Goal: Contribute content

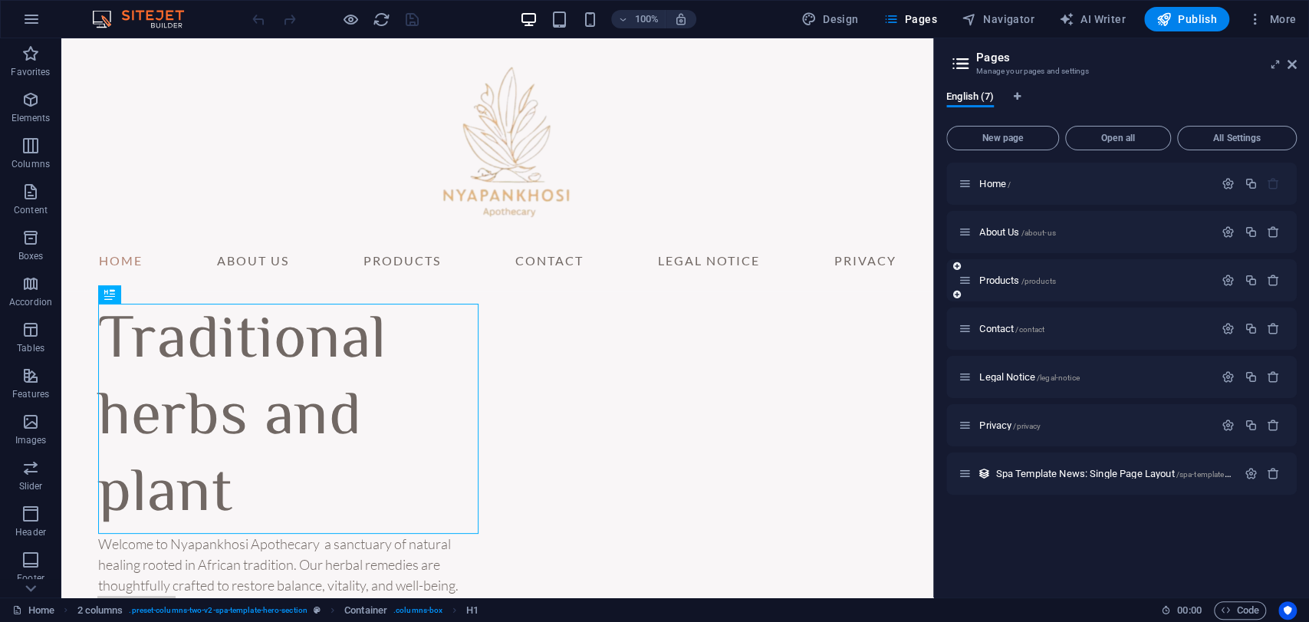
click at [1043, 277] on span "/products" at bounding box center [1037, 281] width 35 height 8
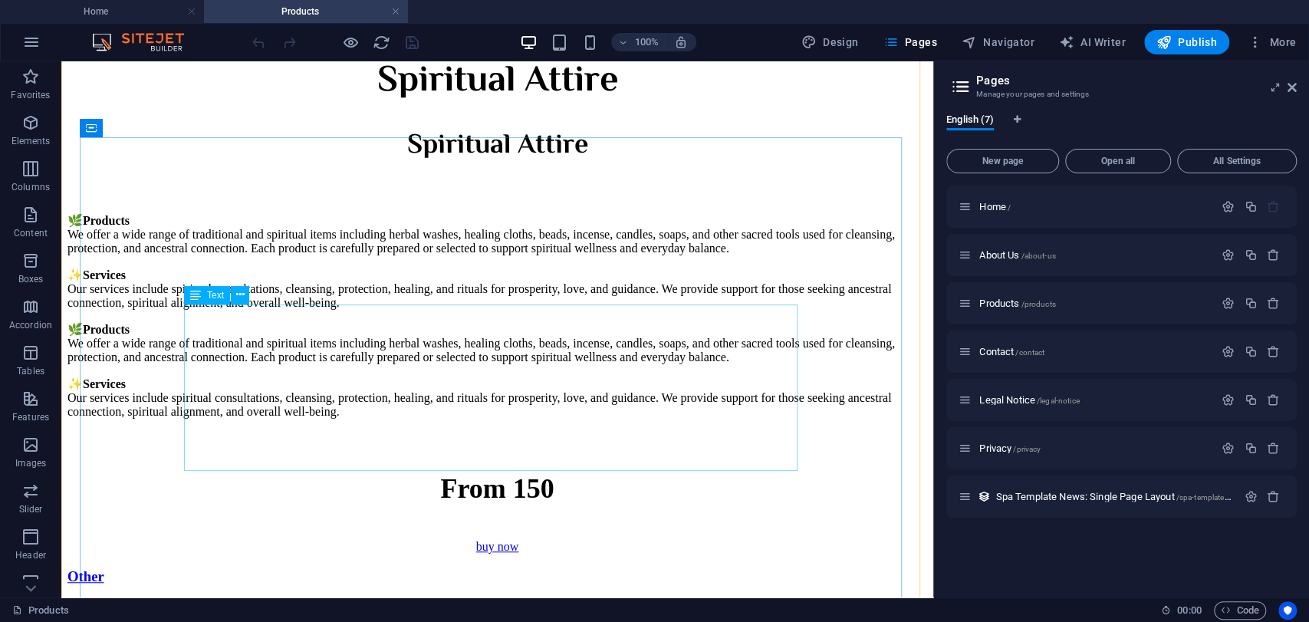
scroll to position [4579, 0]
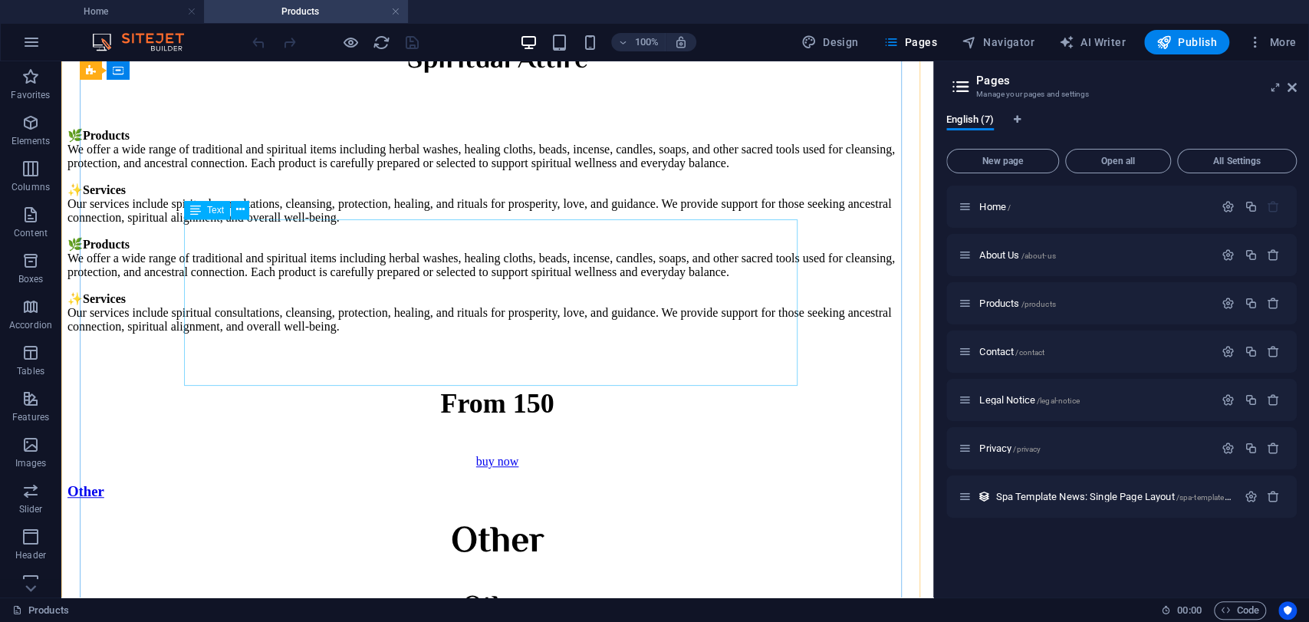
click at [485, 225] on div "🌿 Products We offer a wide range of traditional and spiritual items including h…" at bounding box center [496, 176] width 859 height 97
click at [262, 225] on div "🌿 Products We offer a wide range of traditional and spiritual items including h…" at bounding box center [496, 176] width 859 height 97
click at [261, 225] on div "🌿 Products We offer a wide range of traditional and spiritual items including h…" at bounding box center [496, 176] width 859 height 97
click at [271, 225] on div "🌿 Products We offer a wide range of traditional and spiritual items including h…" at bounding box center [496, 176] width 859 height 97
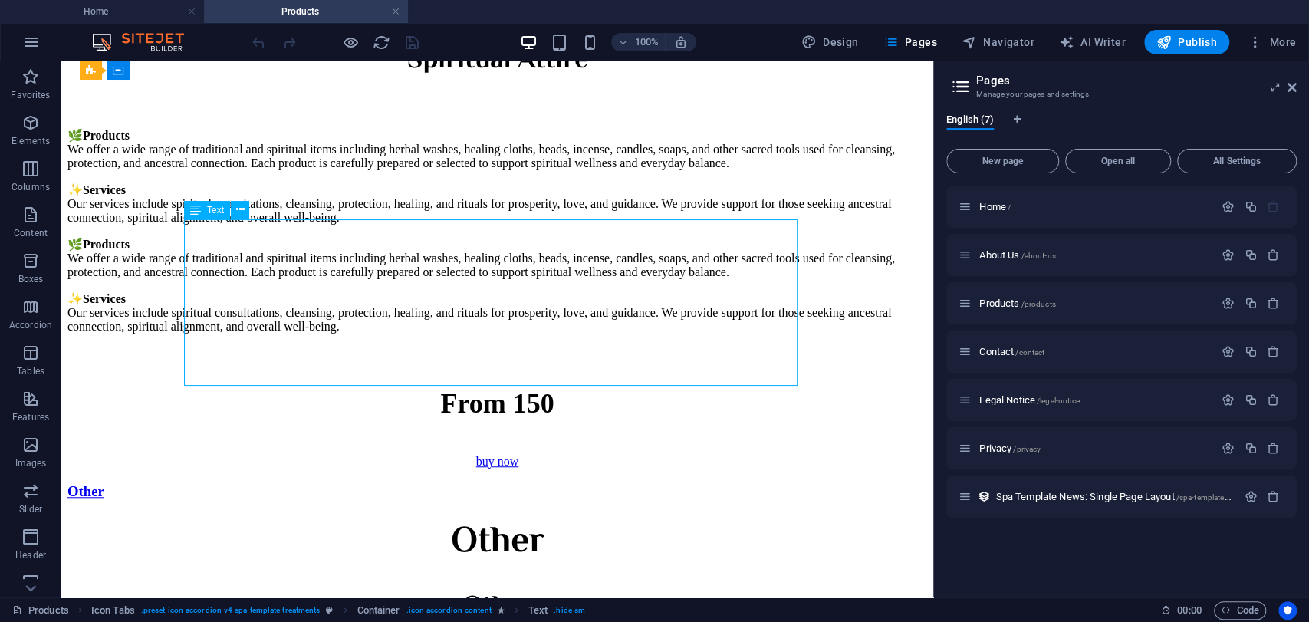
click at [271, 353] on div "Drag here to replace the existing content. Press “Ctrl” if you want to create a…" at bounding box center [497, 329] width 872 height 536
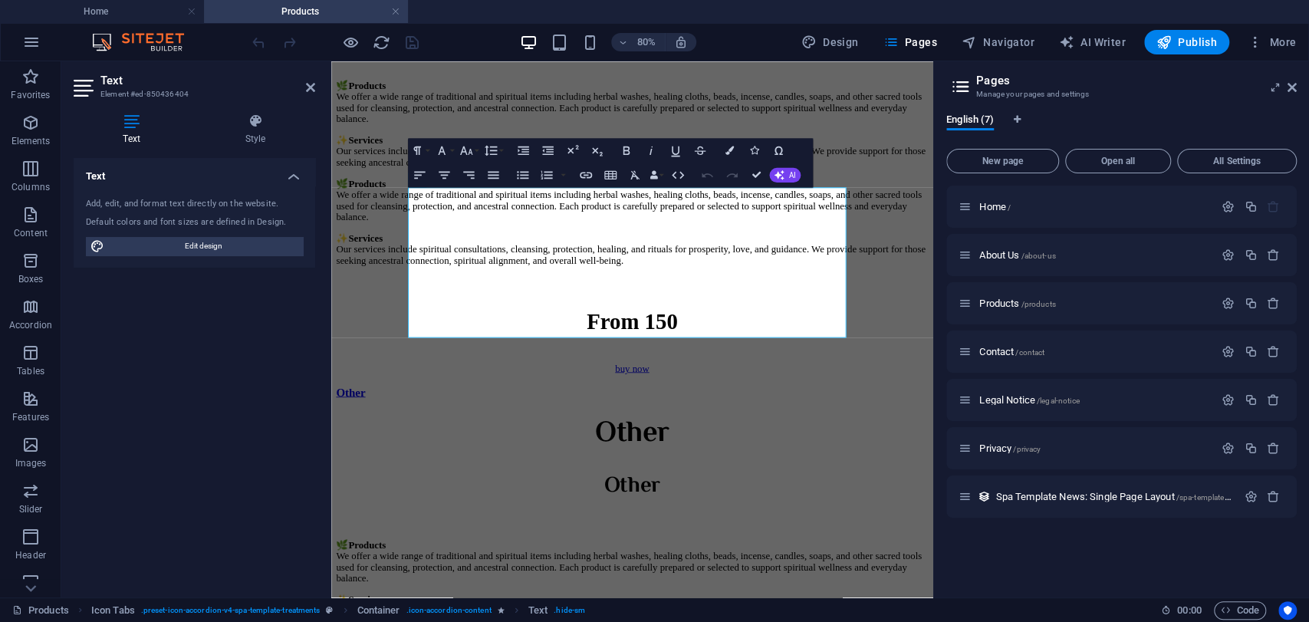
scroll to position [4931, 0]
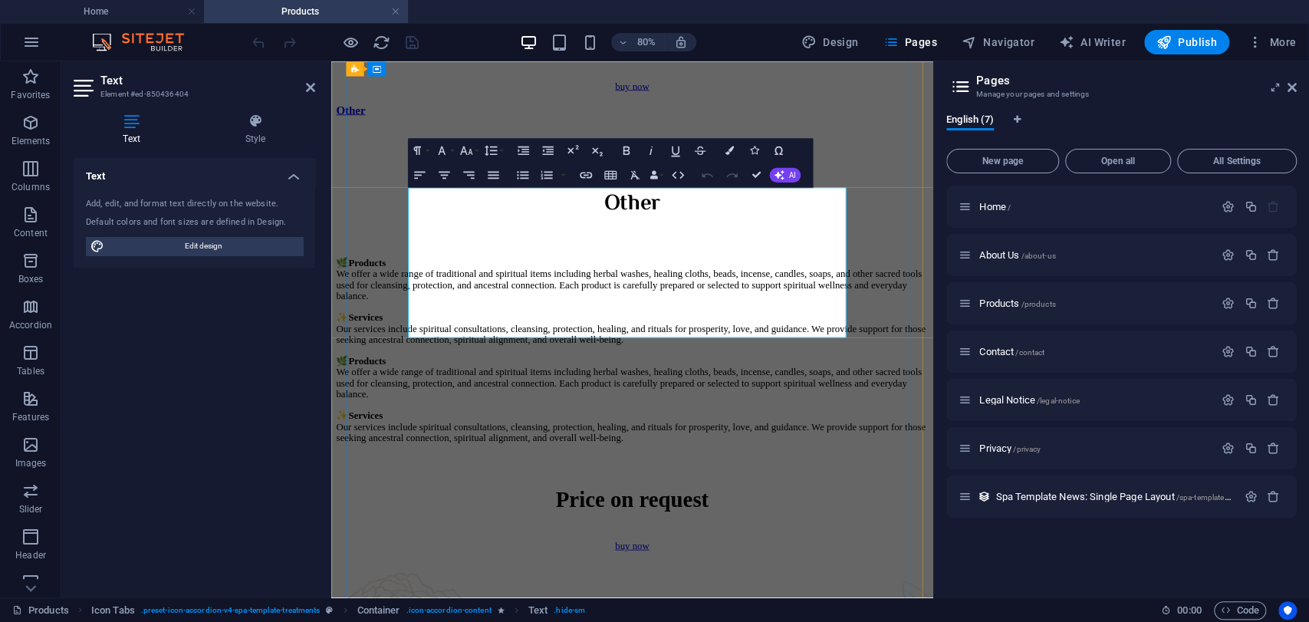
drag, startPoint x: 682, startPoint y: 394, endPoint x: 427, endPoint y: 325, distance: 263.7
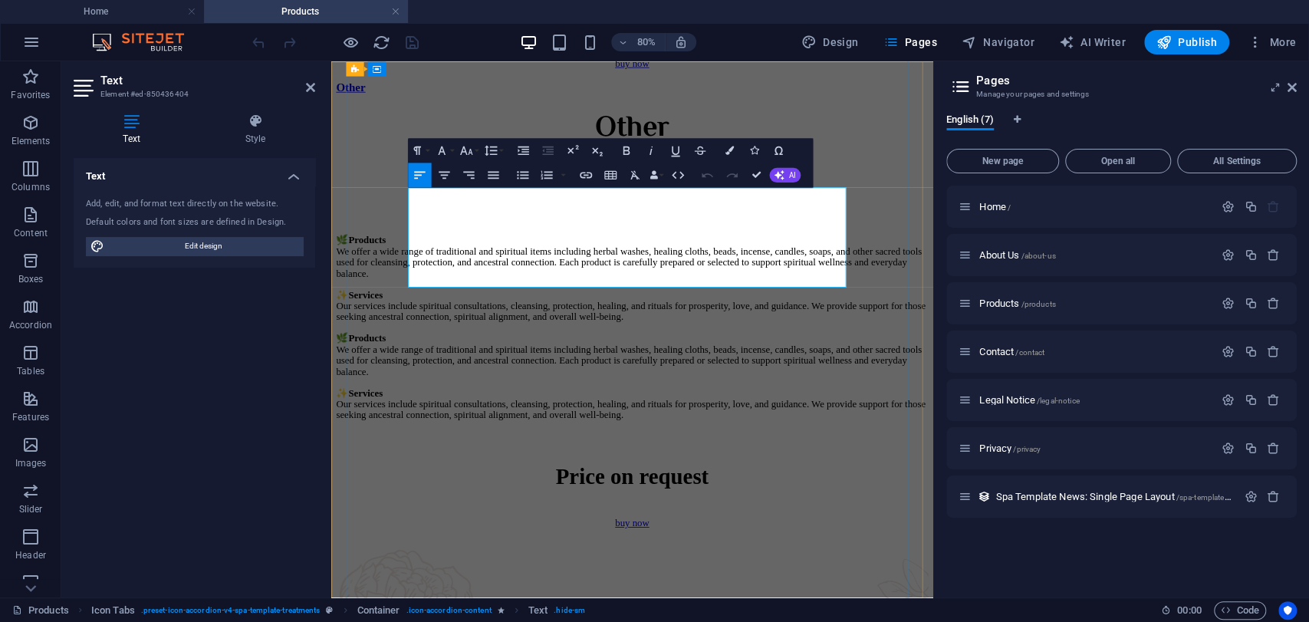
scroll to position [0, 0]
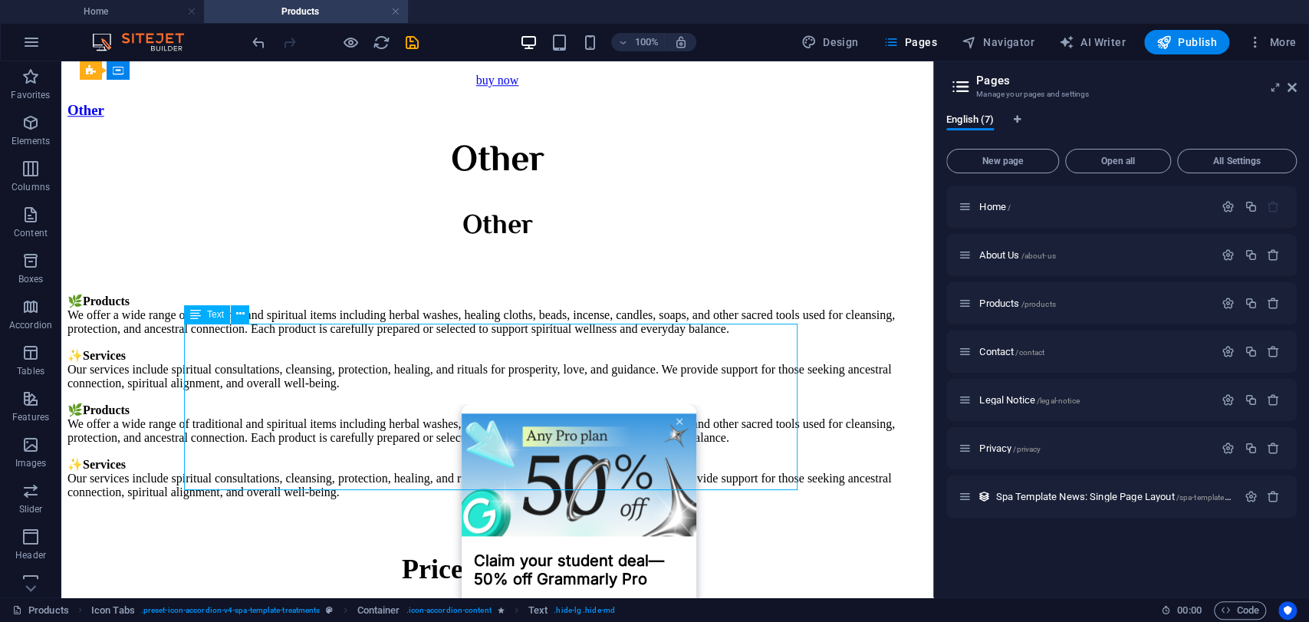
scroll to position [4579, 0]
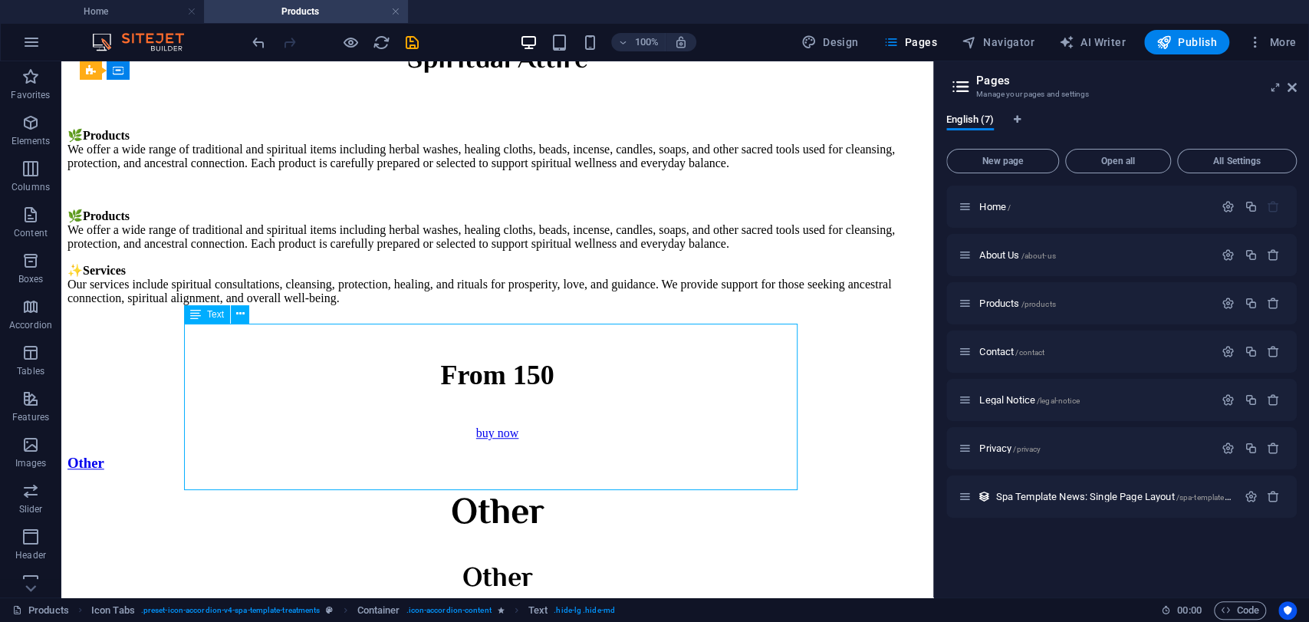
click at [327, 305] on div "🌿 Products We offer a wide range of traditional and spiritual items including h…" at bounding box center [496, 257] width 859 height 97
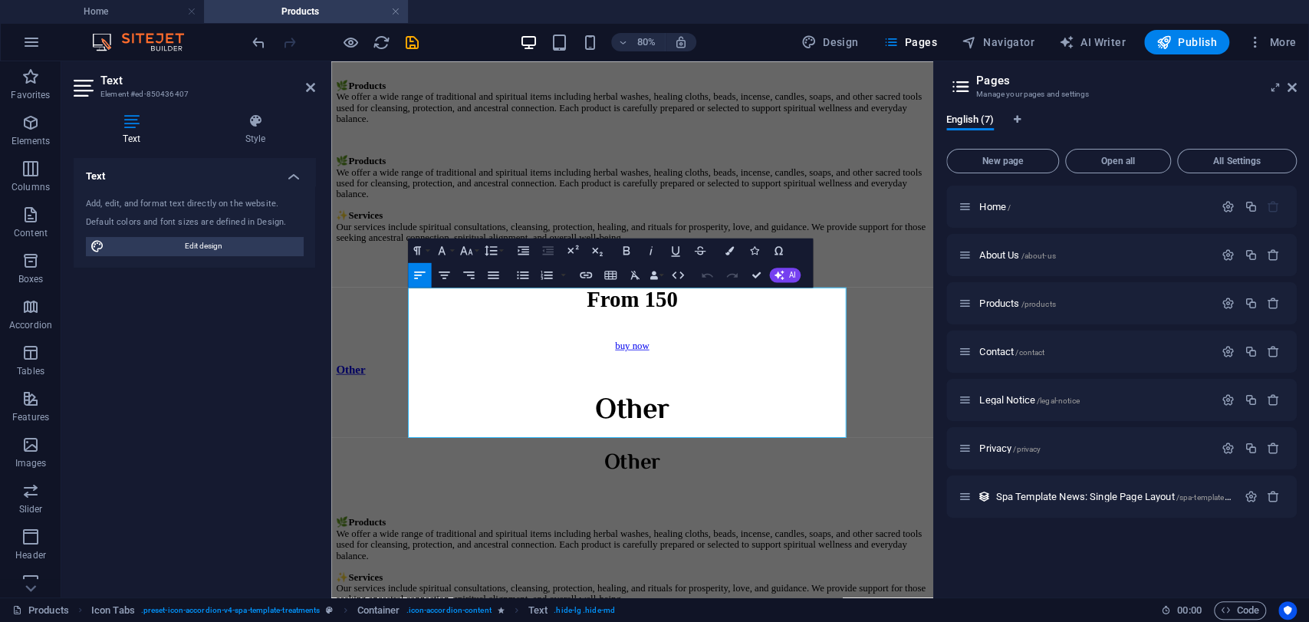
scroll to position [4931, 0]
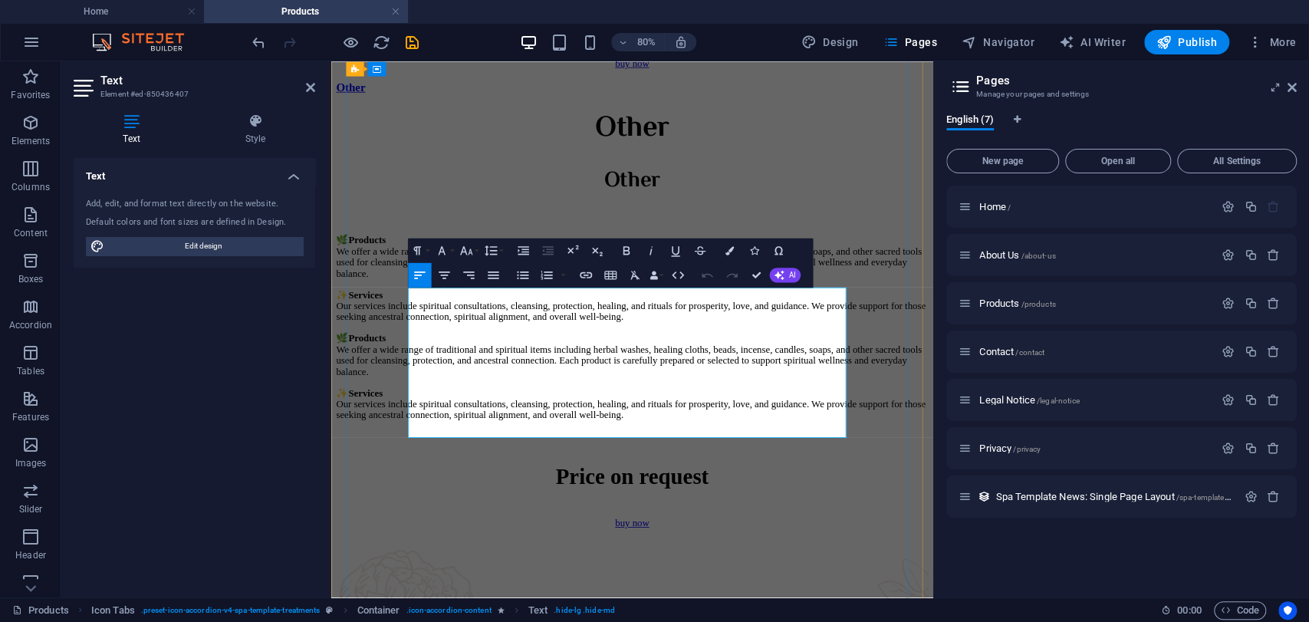
drag, startPoint x: 707, startPoint y: 530, endPoint x: 426, endPoint y: 461, distance: 289.7
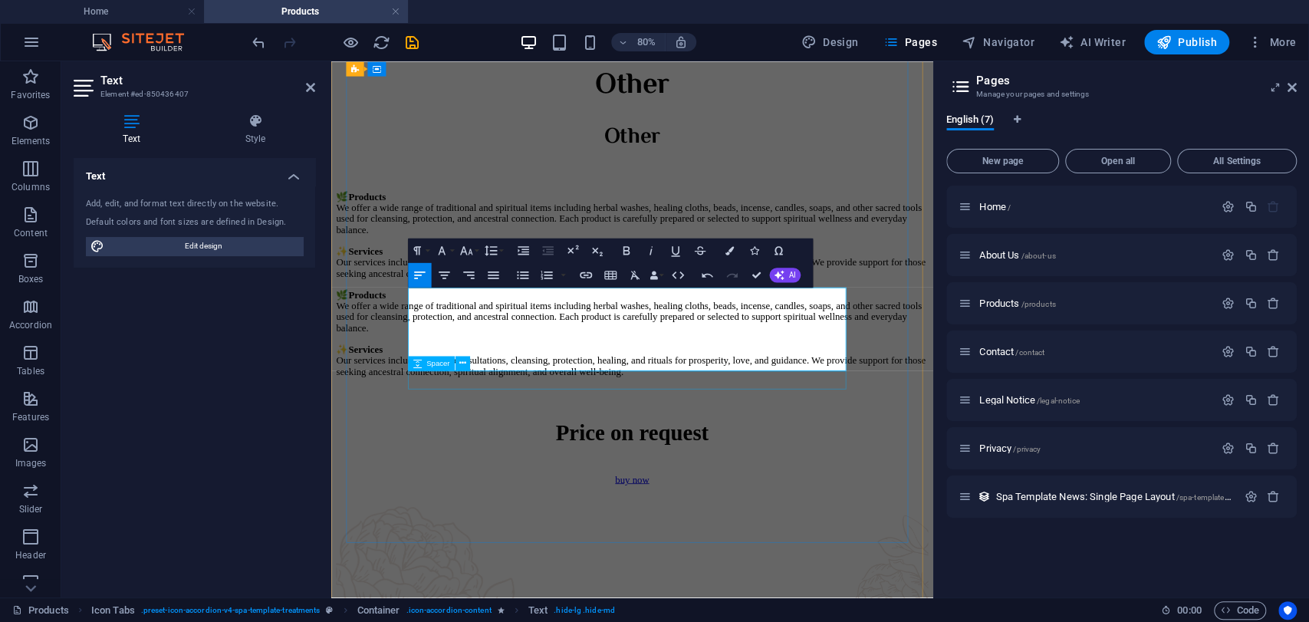
scroll to position [4760, 0]
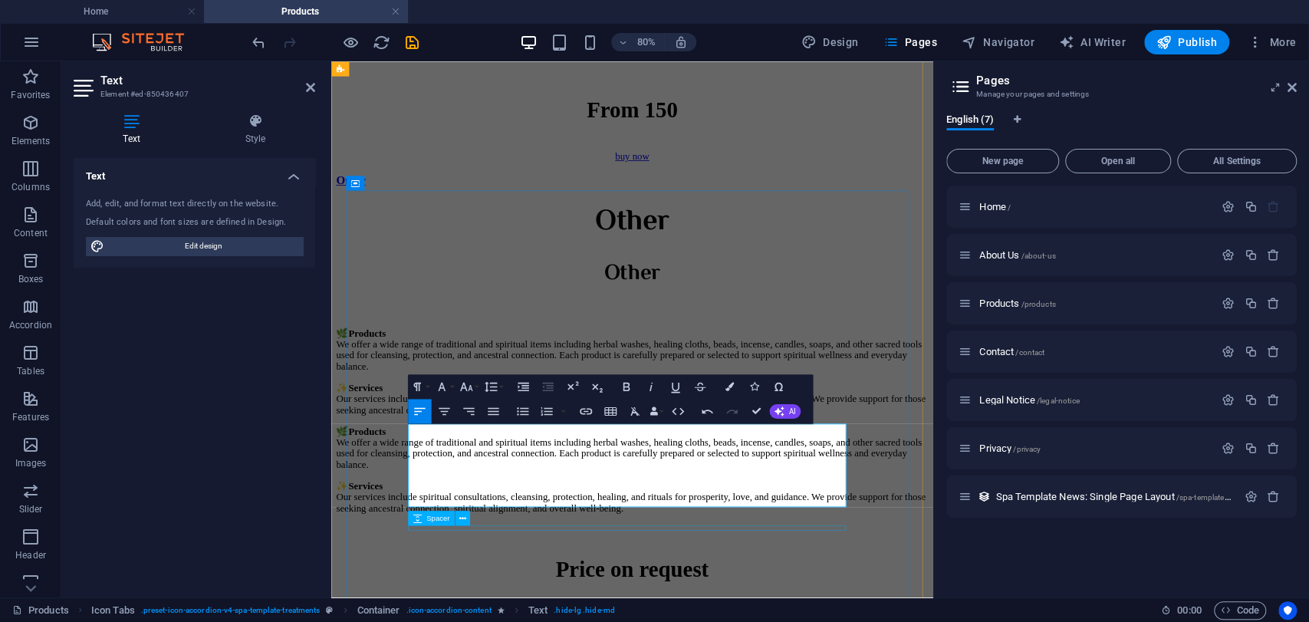
click at [451, 138] on div "From 150" at bounding box center [707, 122] width 740 height 32
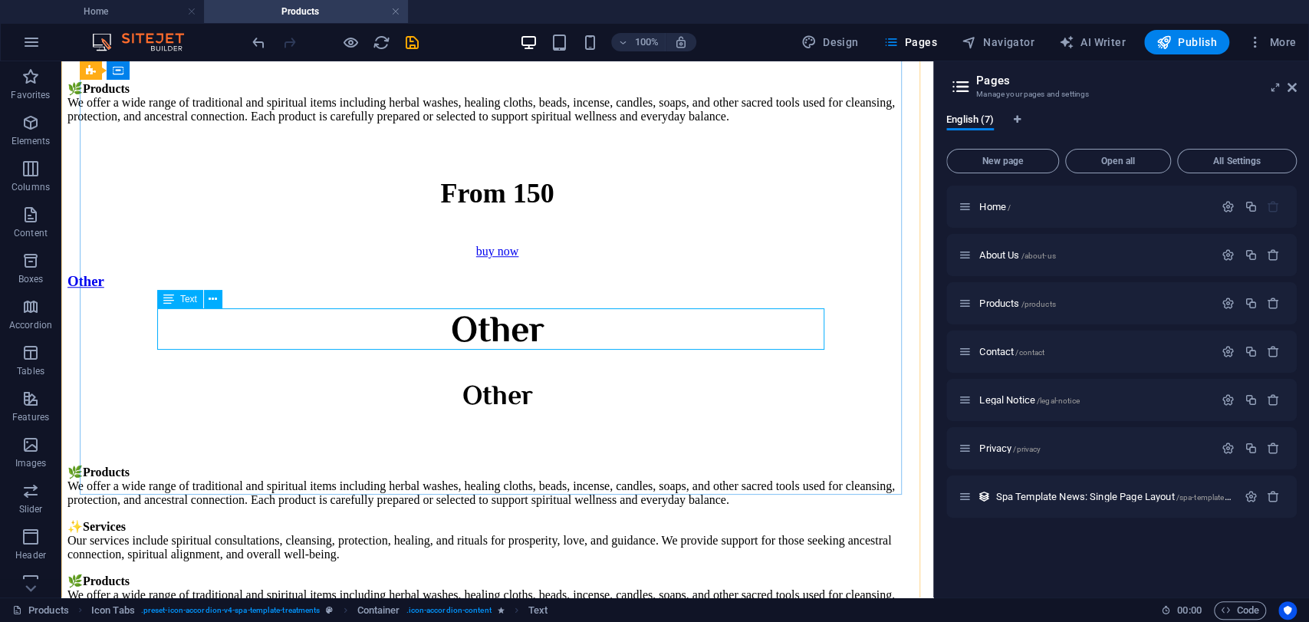
click at [570, 209] on div "From 150" at bounding box center [496, 193] width 859 height 32
click at [555, 209] on div "From 150" at bounding box center [496, 193] width 859 height 32
click at [544, 209] on div "From 150" at bounding box center [496, 193] width 859 height 32
click at [540, 209] on div "From 150" at bounding box center [496, 193] width 859 height 32
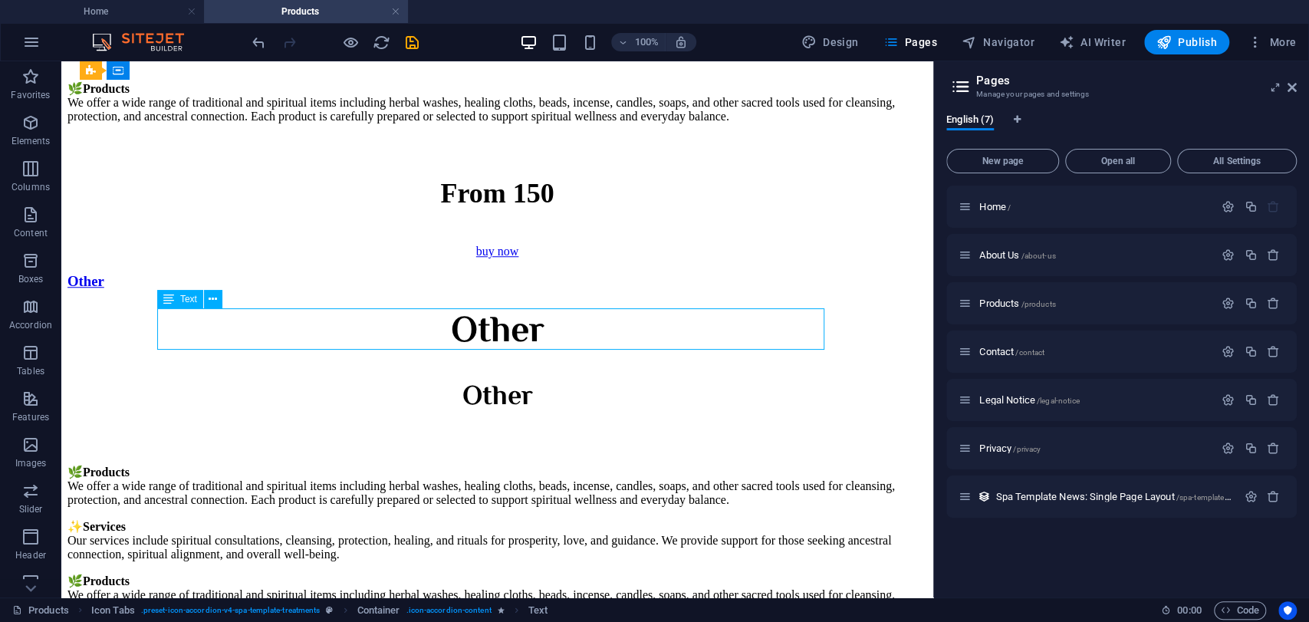
click at [322, 209] on p "From 150" at bounding box center [496, 193] width 859 height 32
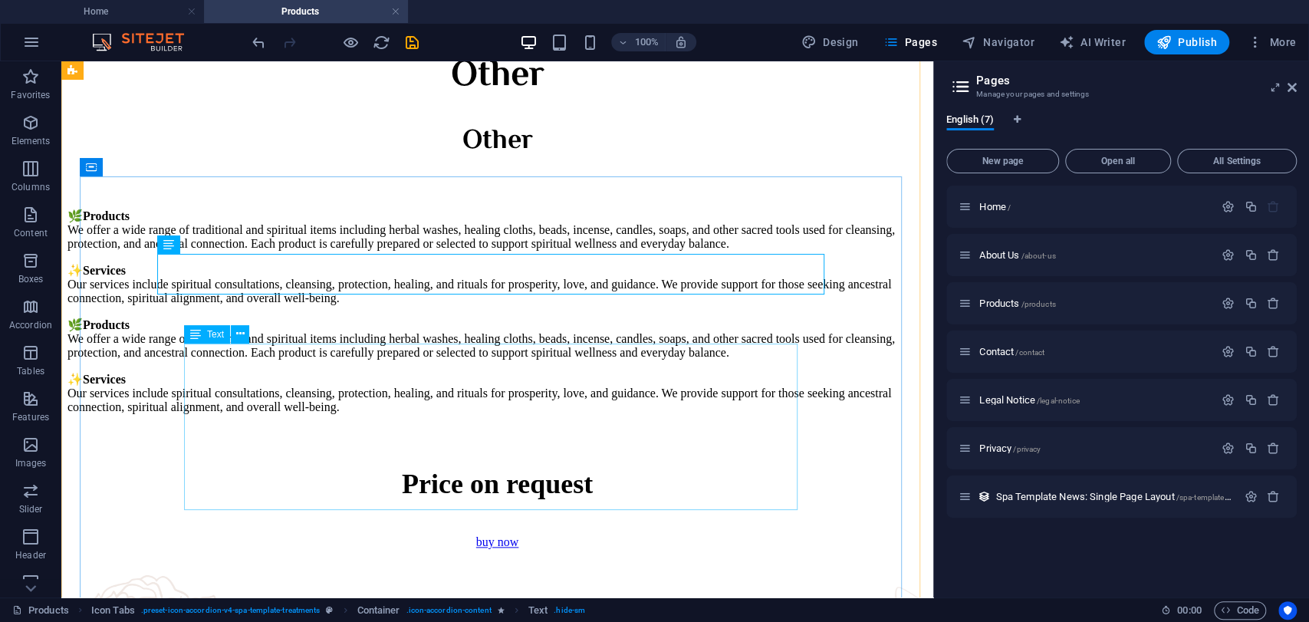
scroll to position [5047, 0]
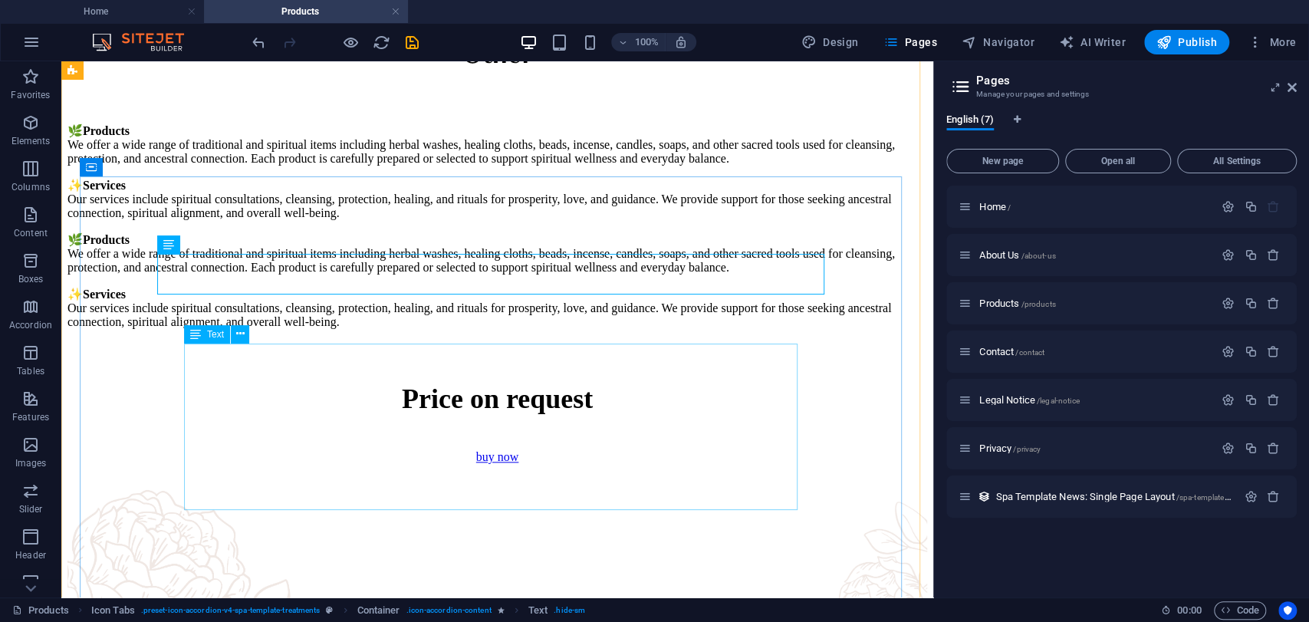
click at [750, 220] on div "🌿 Products We offer a wide range of traditional and spiritual items including h…" at bounding box center [496, 171] width 859 height 97
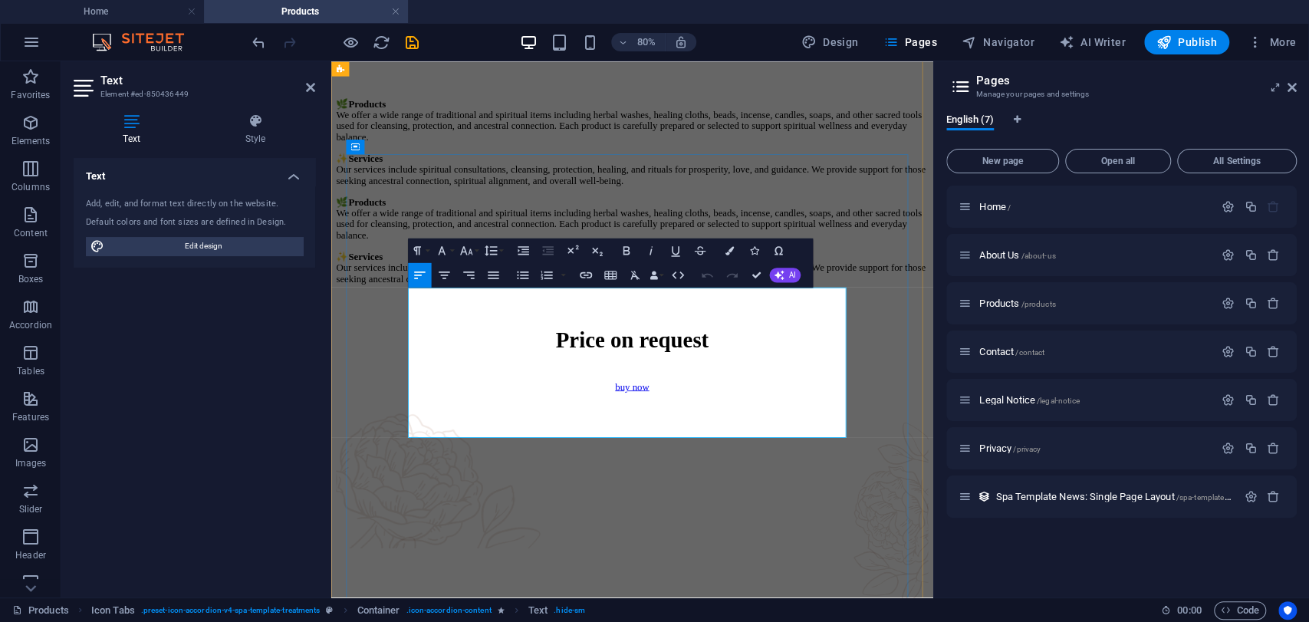
scroll to position [5440, 0]
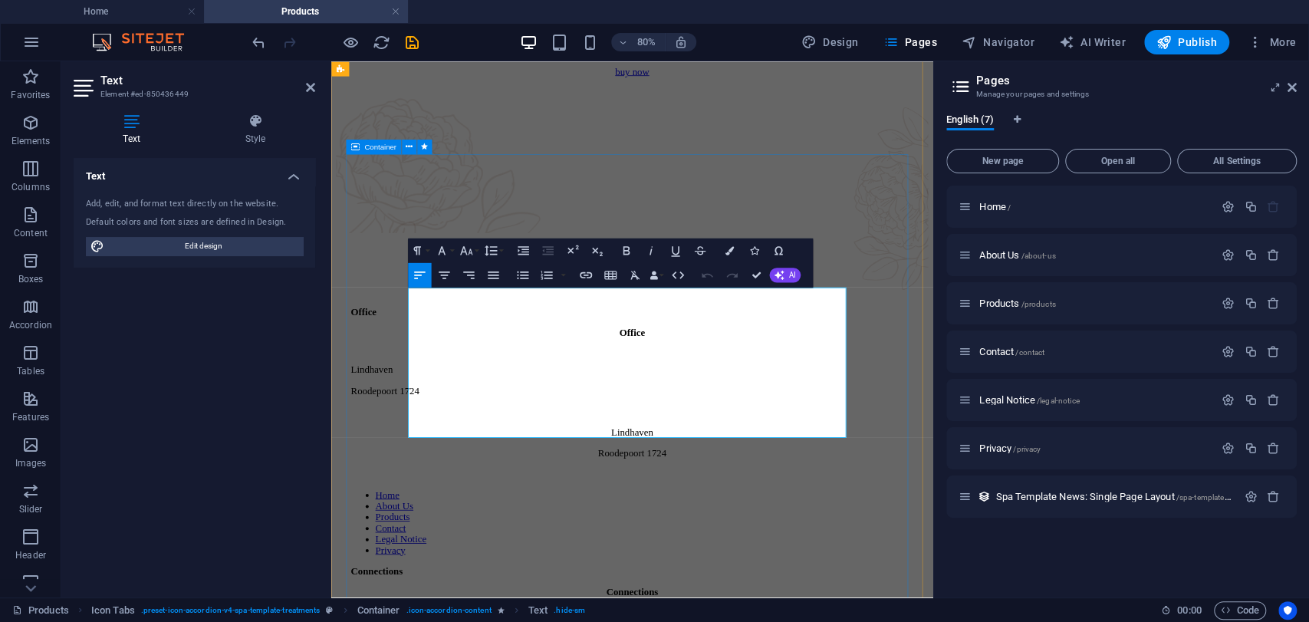
drag, startPoint x: 616, startPoint y: 438, endPoint x: 426, endPoint y: 357, distance: 206.5
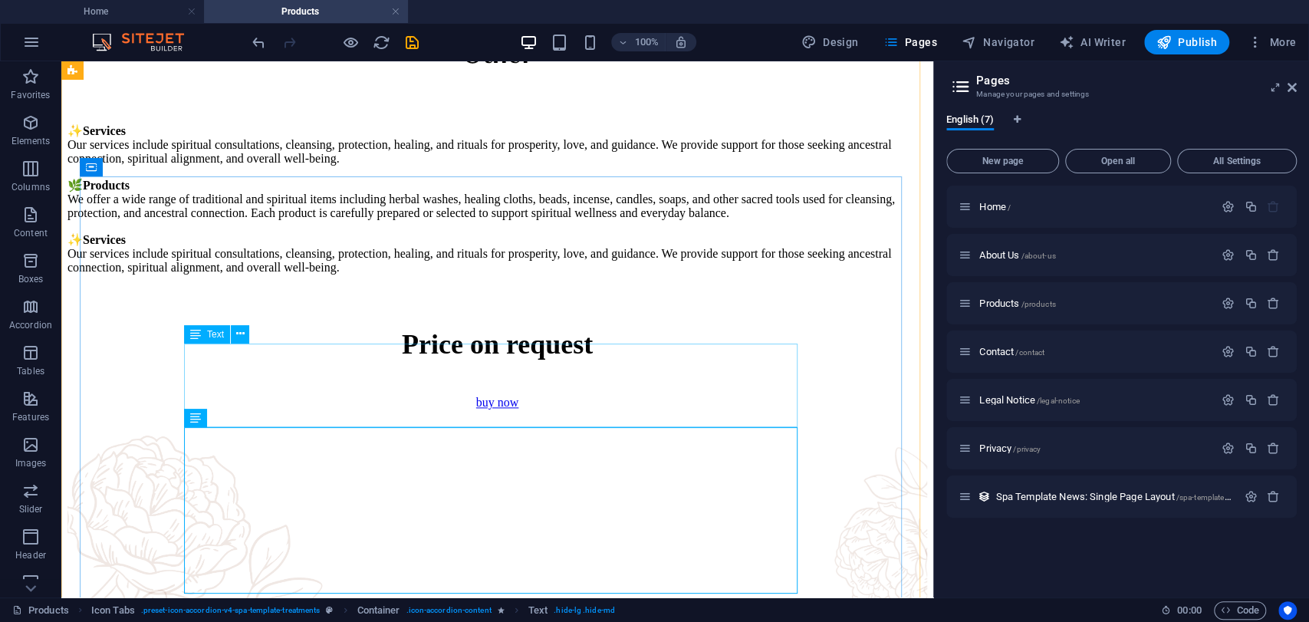
click at [496, 166] on div "✨ Services Our services include spiritual consultations, cleansing, protection,…" at bounding box center [496, 144] width 859 height 42
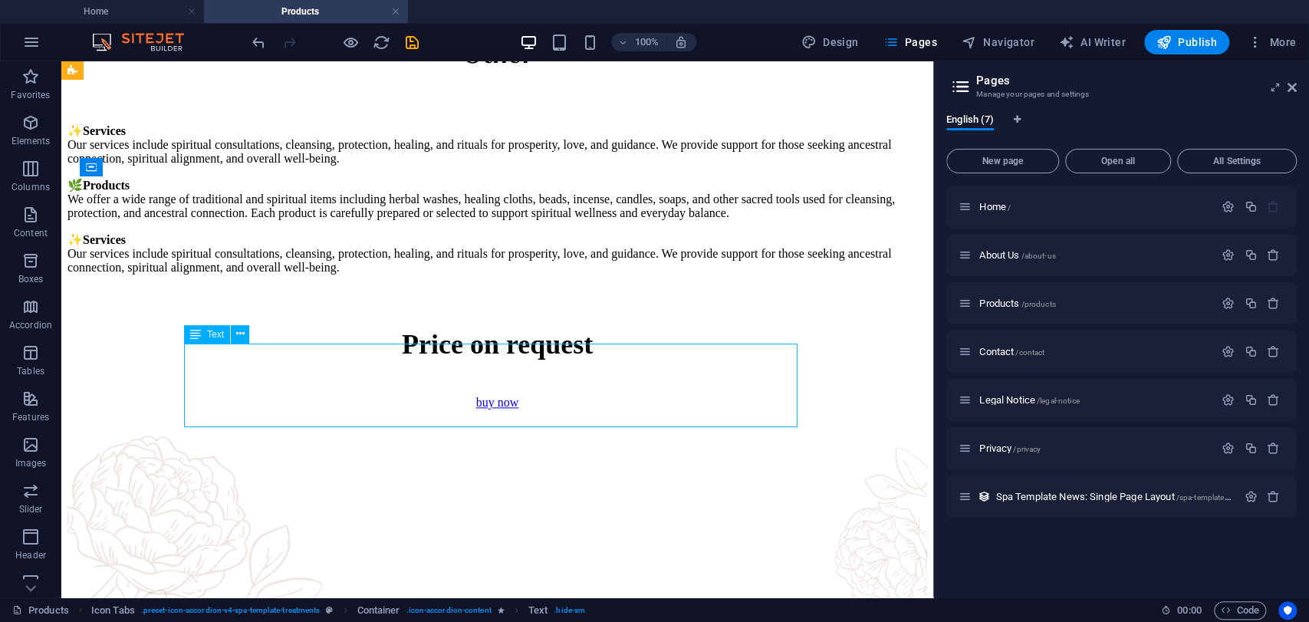
scroll to position [5302, 0]
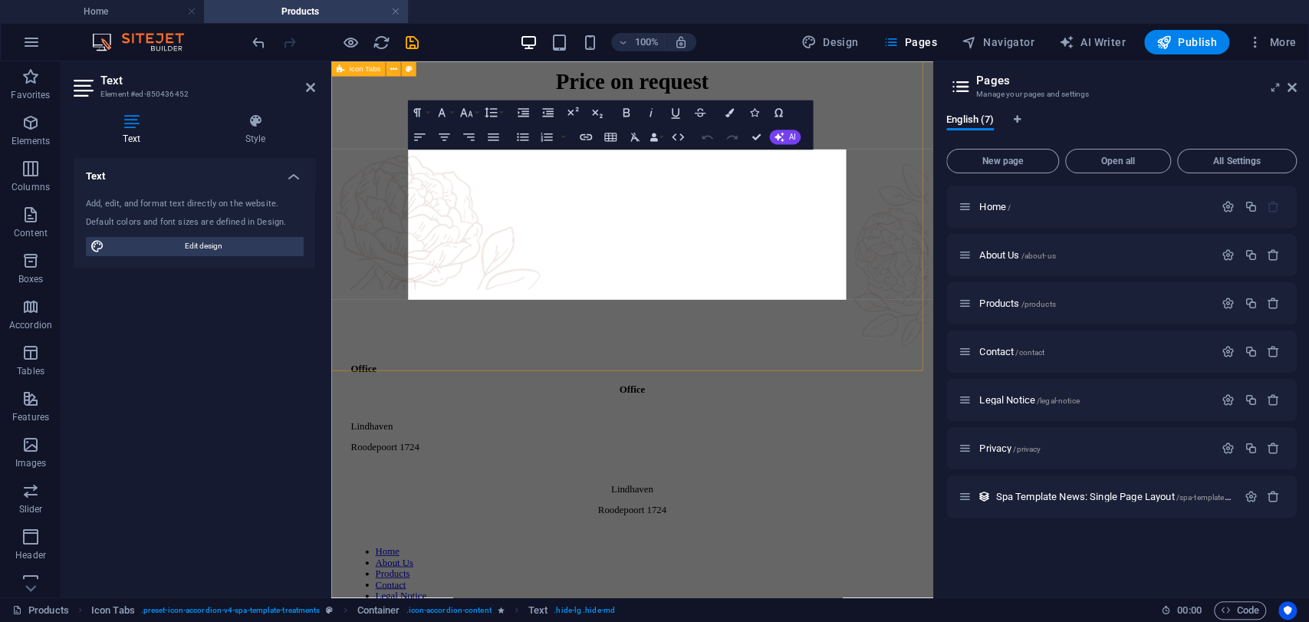
scroll to position [5696, 0]
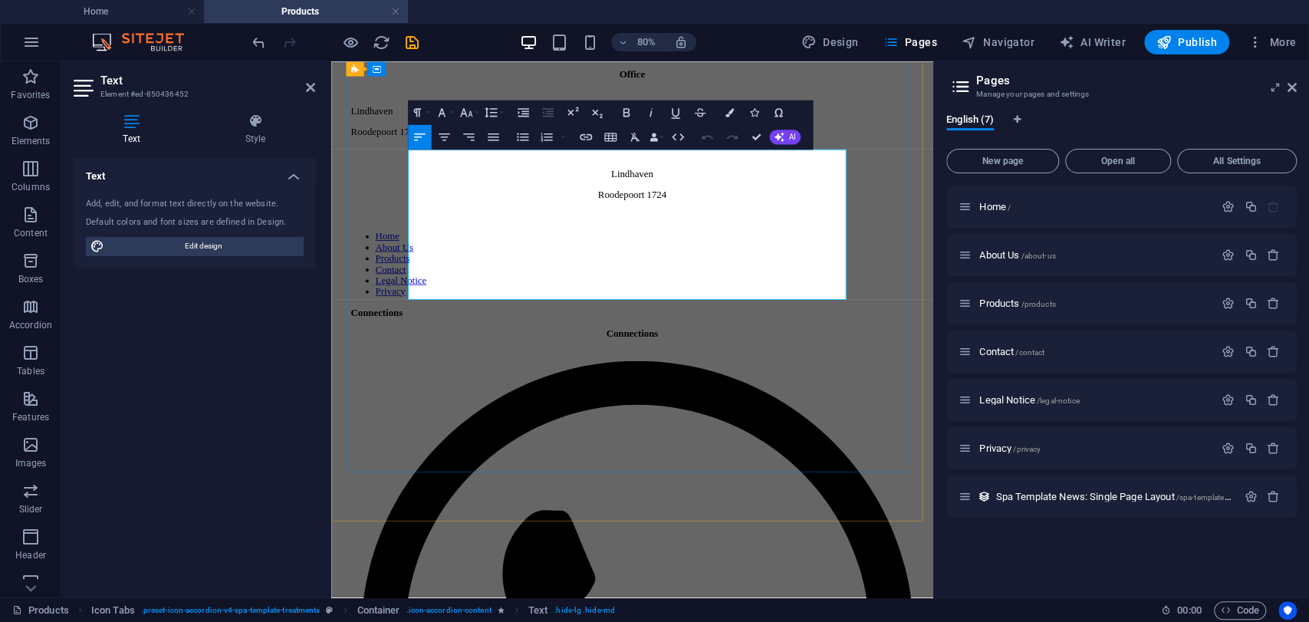
drag, startPoint x: 639, startPoint y: 267, endPoint x: 434, endPoint y: 192, distance: 218.5
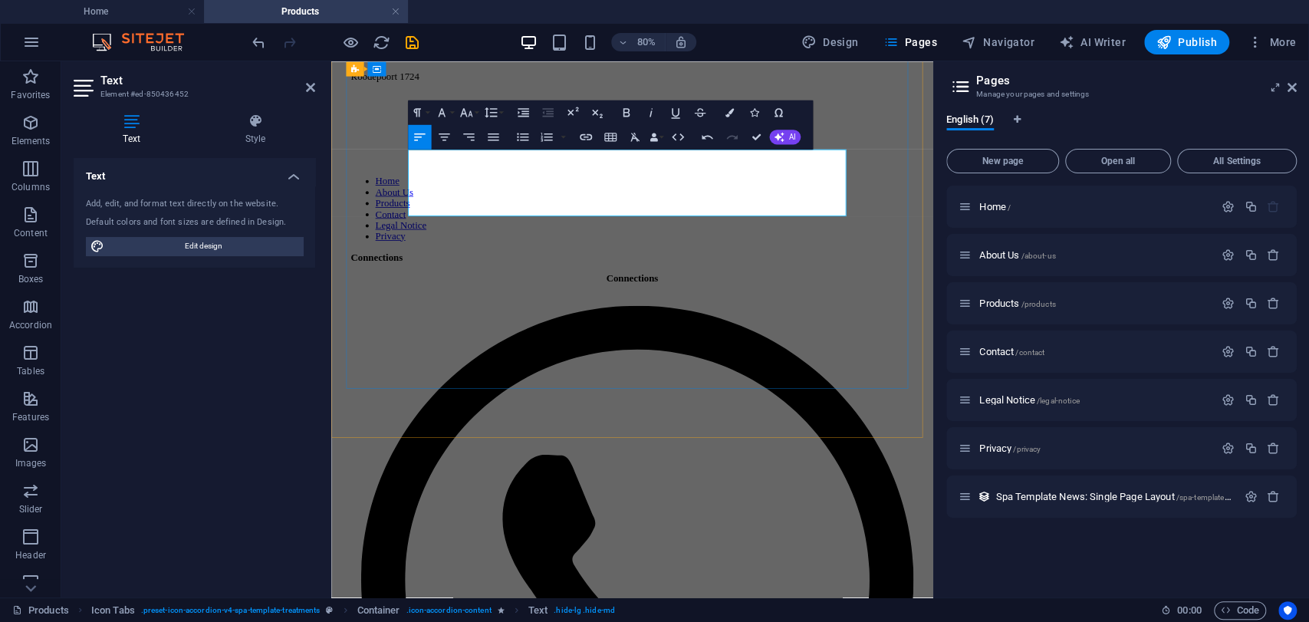
drag, startPoint x: 469, startPoint y: 252, endPoint x: 471, endPoint y: 272, distance: 20.0
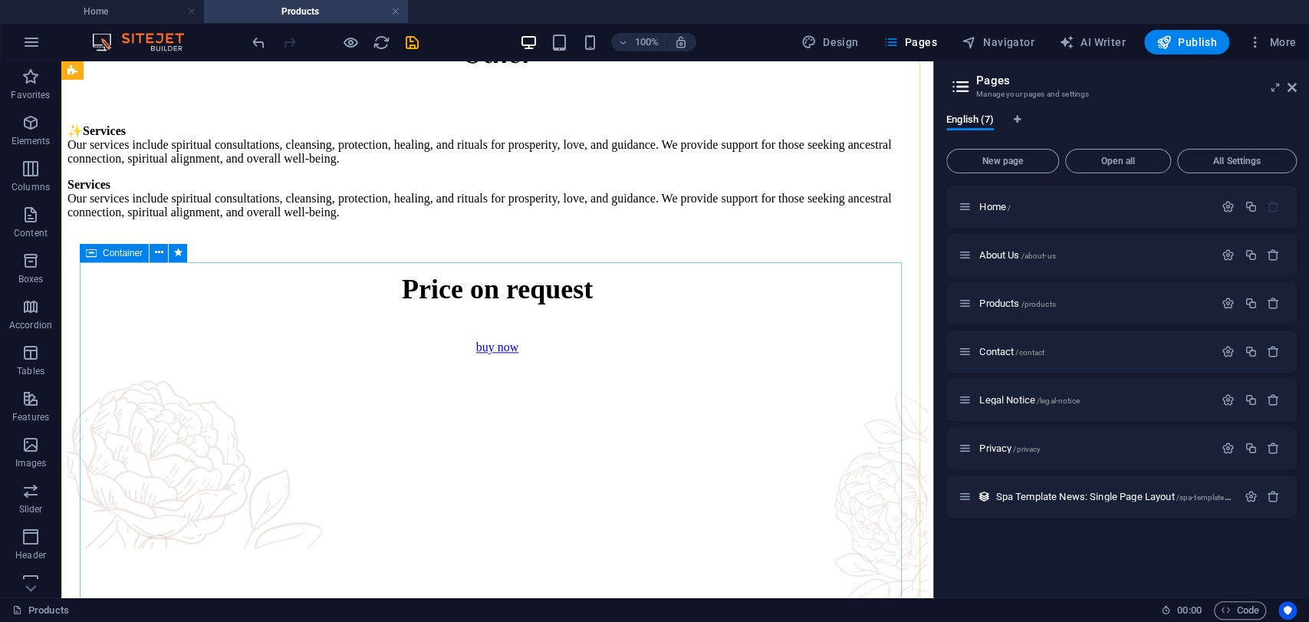
scroll to position [4962, 0]
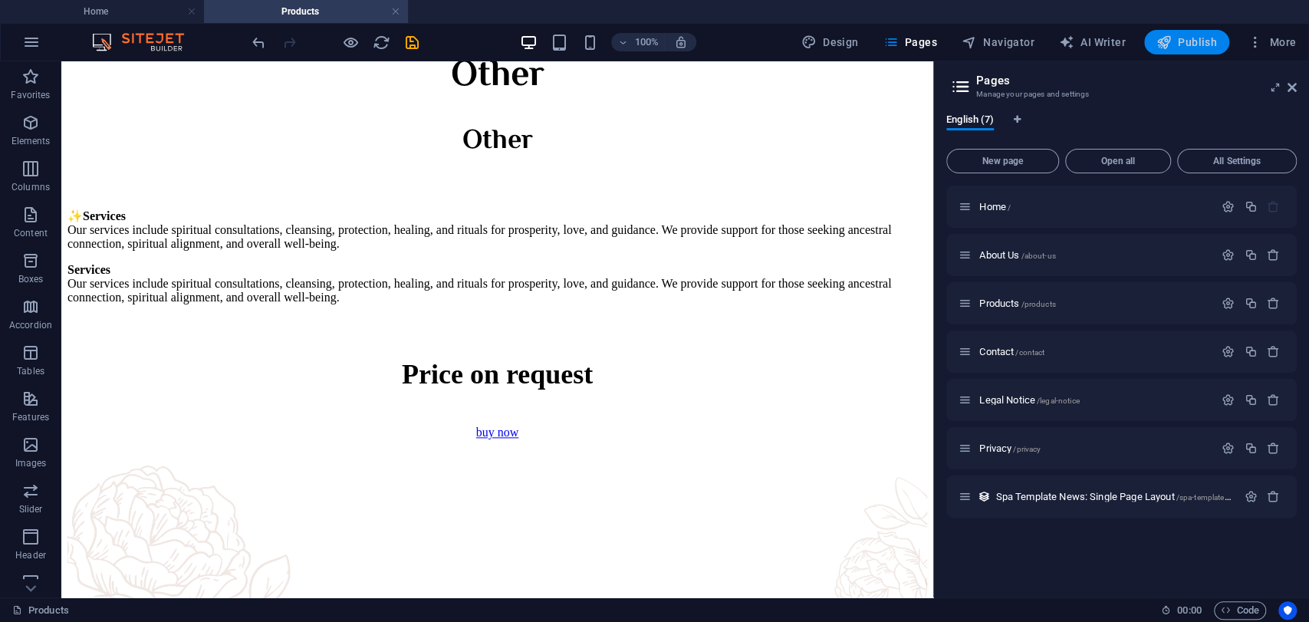
click at [1176, 35] on span "Publish" at bounding box center [1186, 42] width 61 height 15
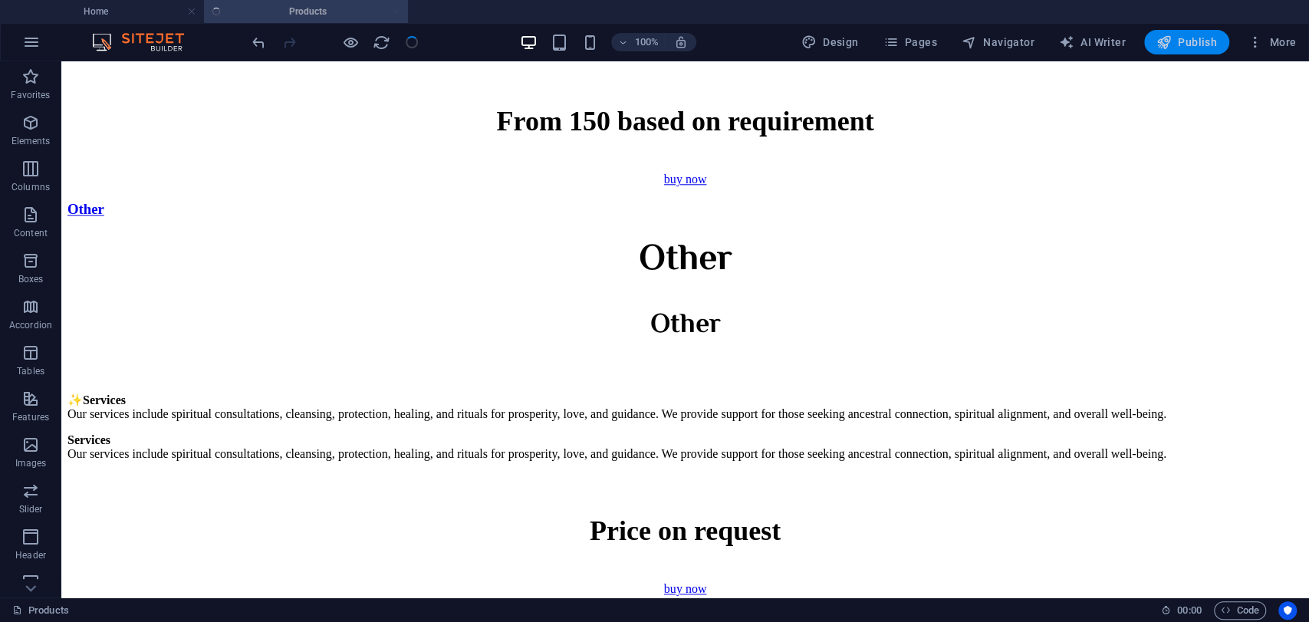
scroll to position [4900, 0]
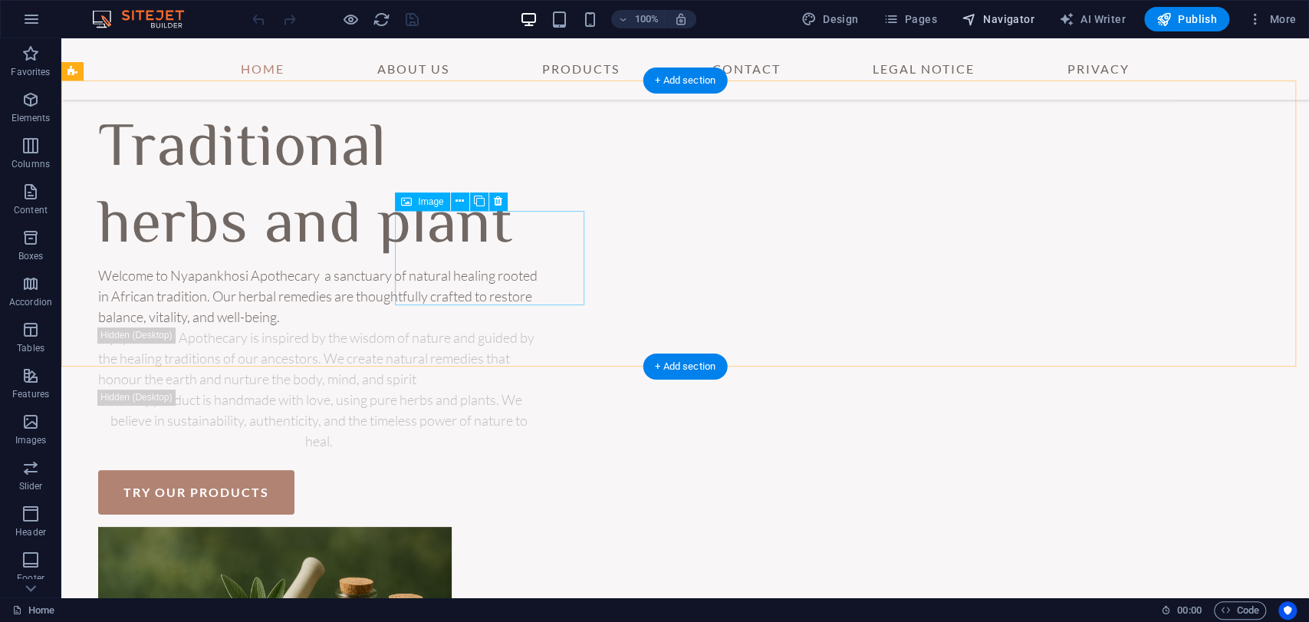
scroll to position [1767, 0]
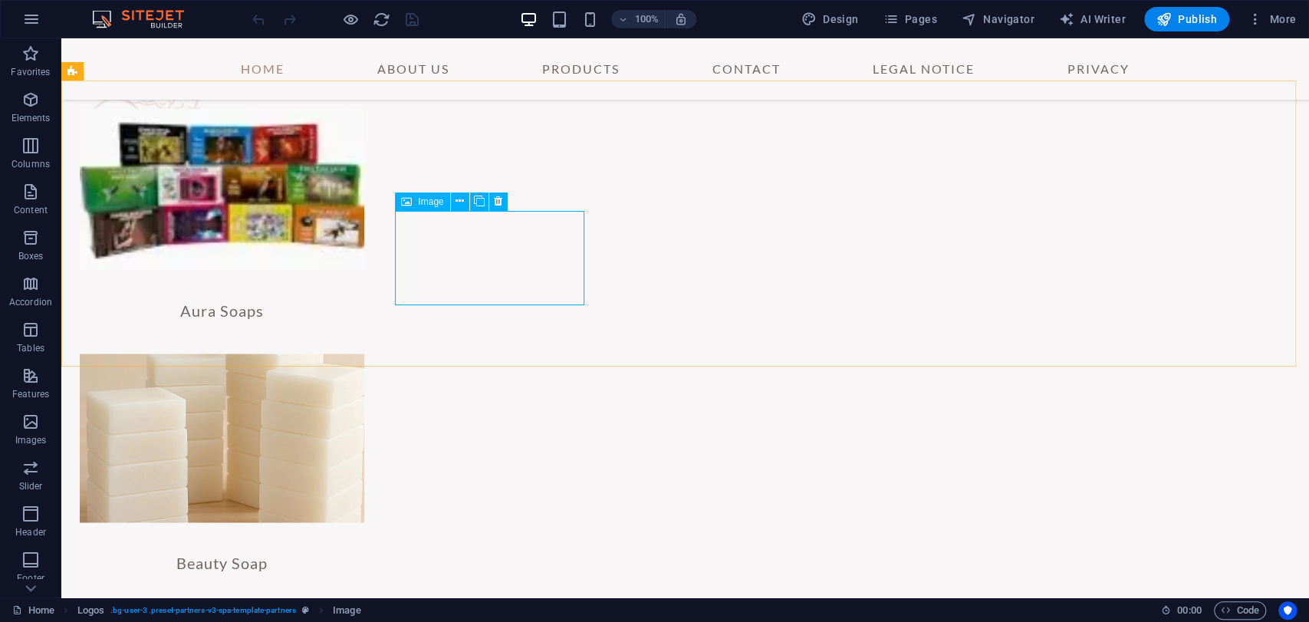
click at [431, 201] on span "Image" at bounding box center [430, 201] width 25 height 9
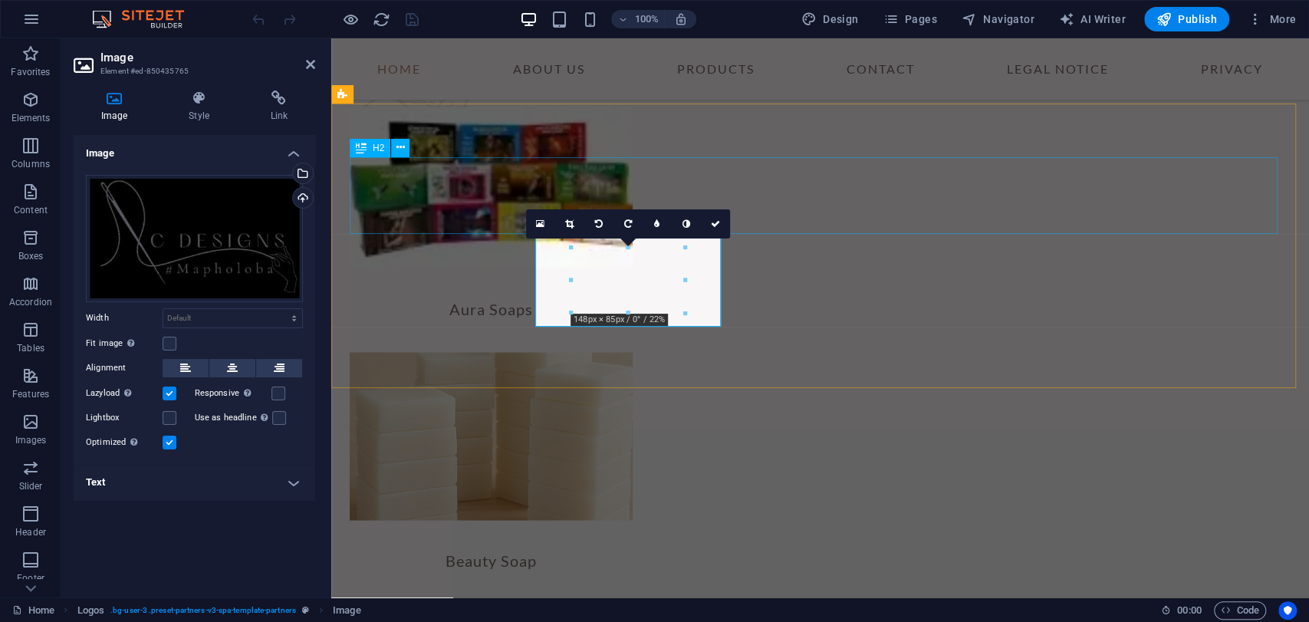
scroll to position [1759, 0]
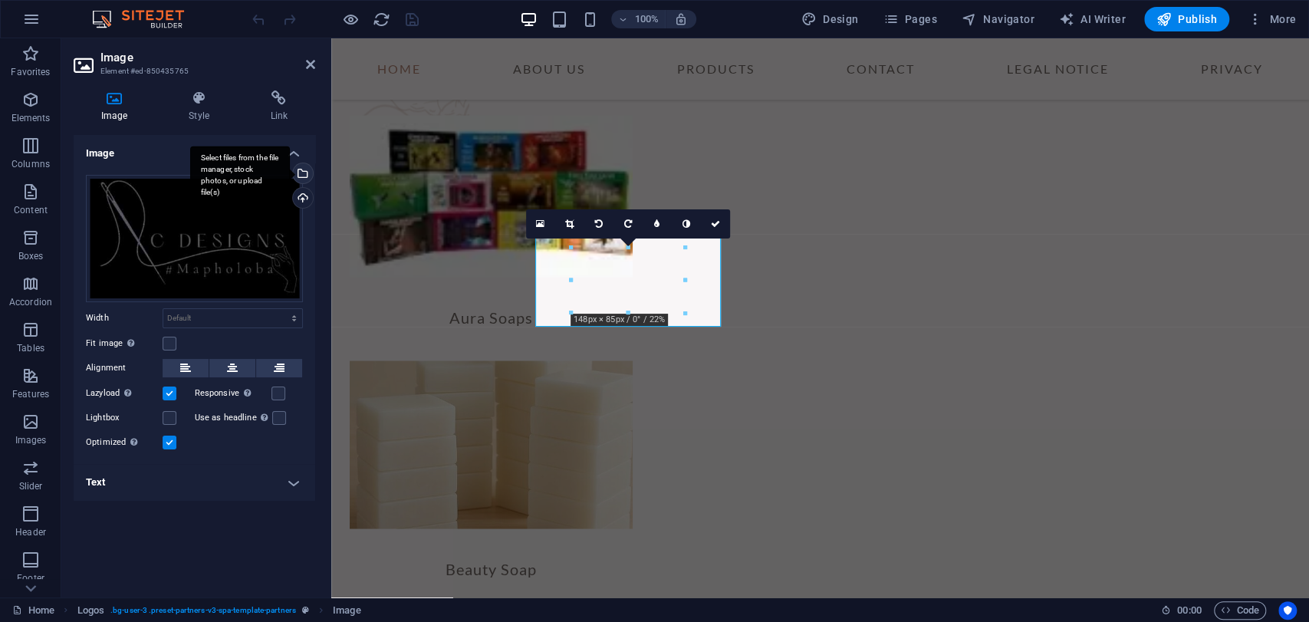
click at [307, 173] on div "Select files from the file manager, stock photos, or upload file(s)" at bounding box center [301, 174] width 23 height 23
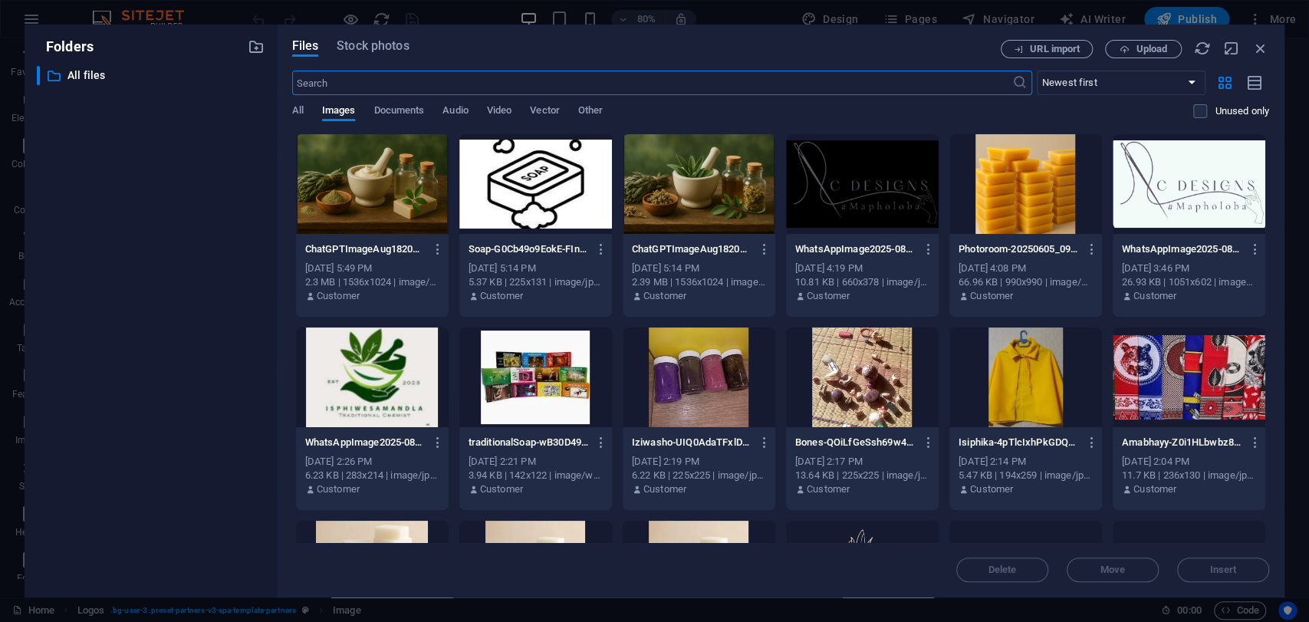
scroll to position [1833, 0]
click at [1201, 196] on div at bounding box center [1188, 184] width 153 height 100
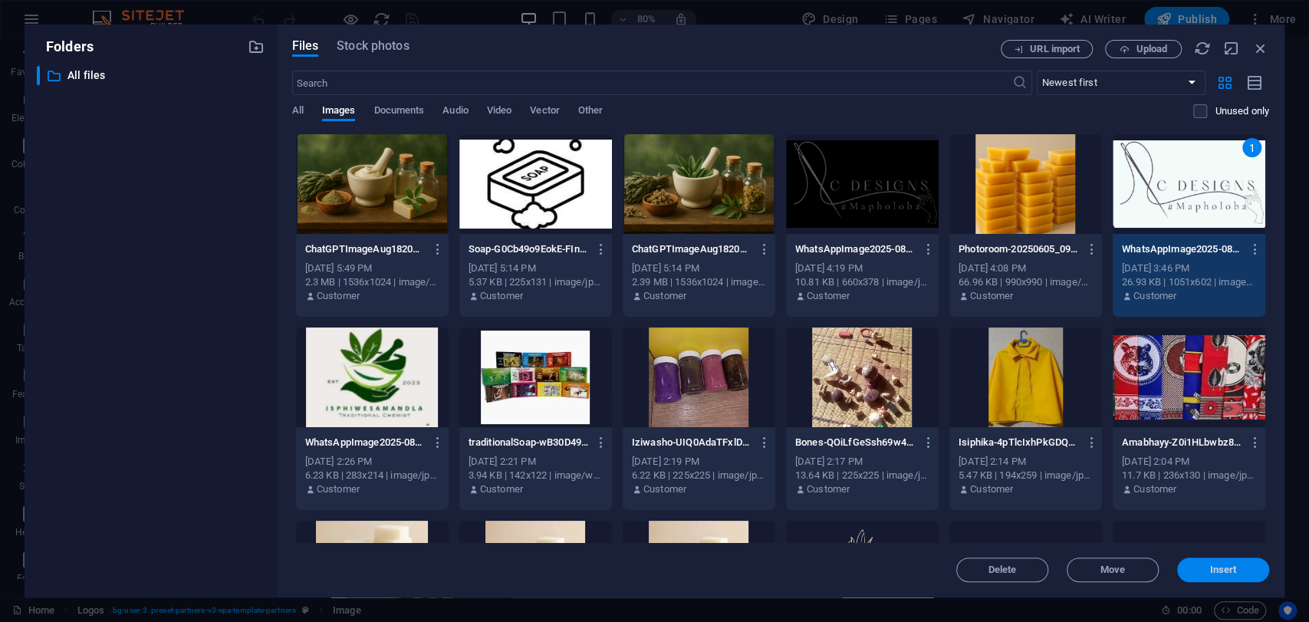
click at [1221, 568] on span "Insert" at bounding box center [1223, 569] width 27 height 9
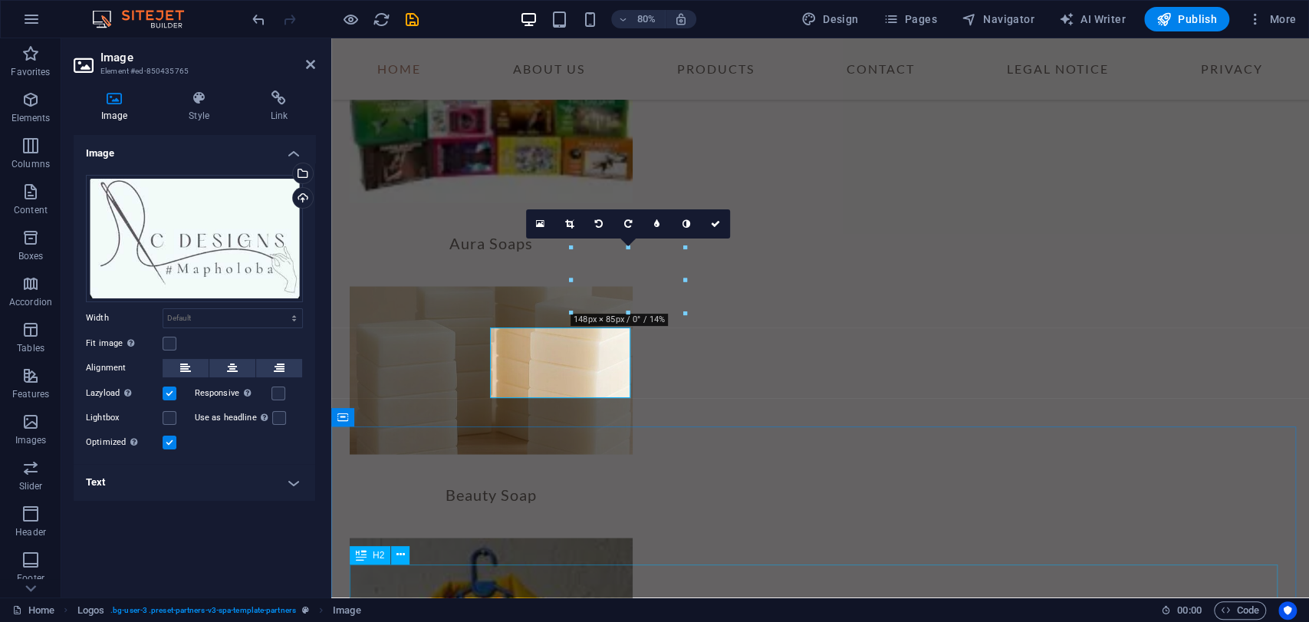
scroll to position [1759, 0]
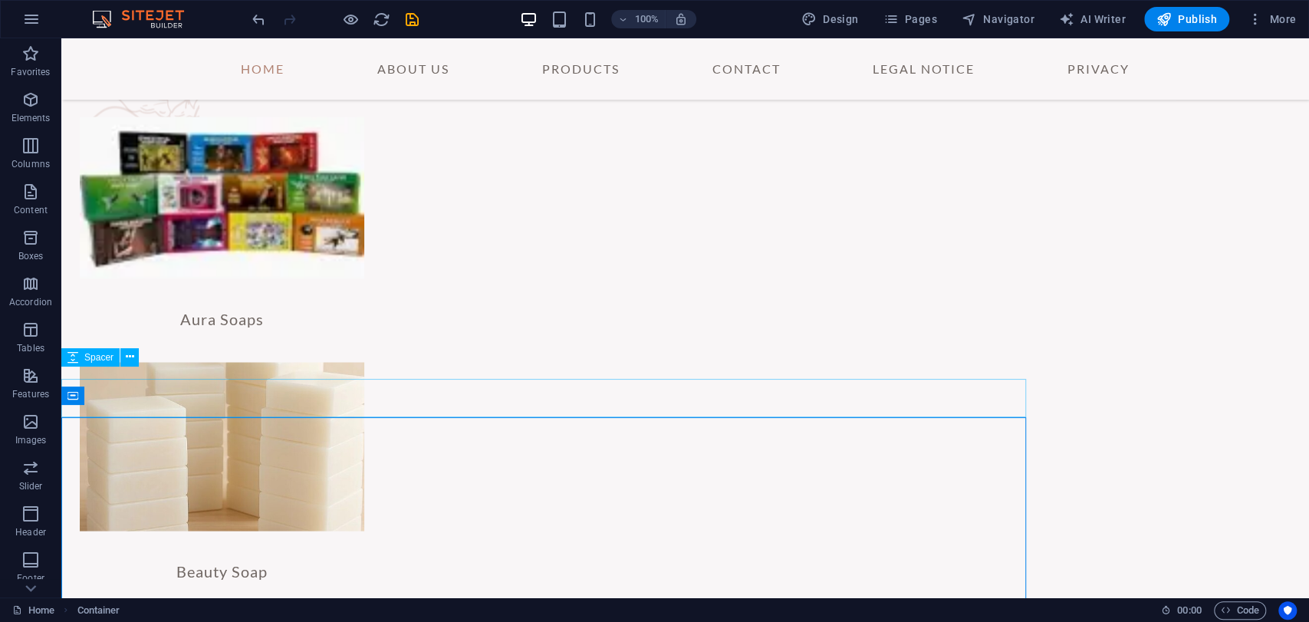
scroll to position [1767, 0]
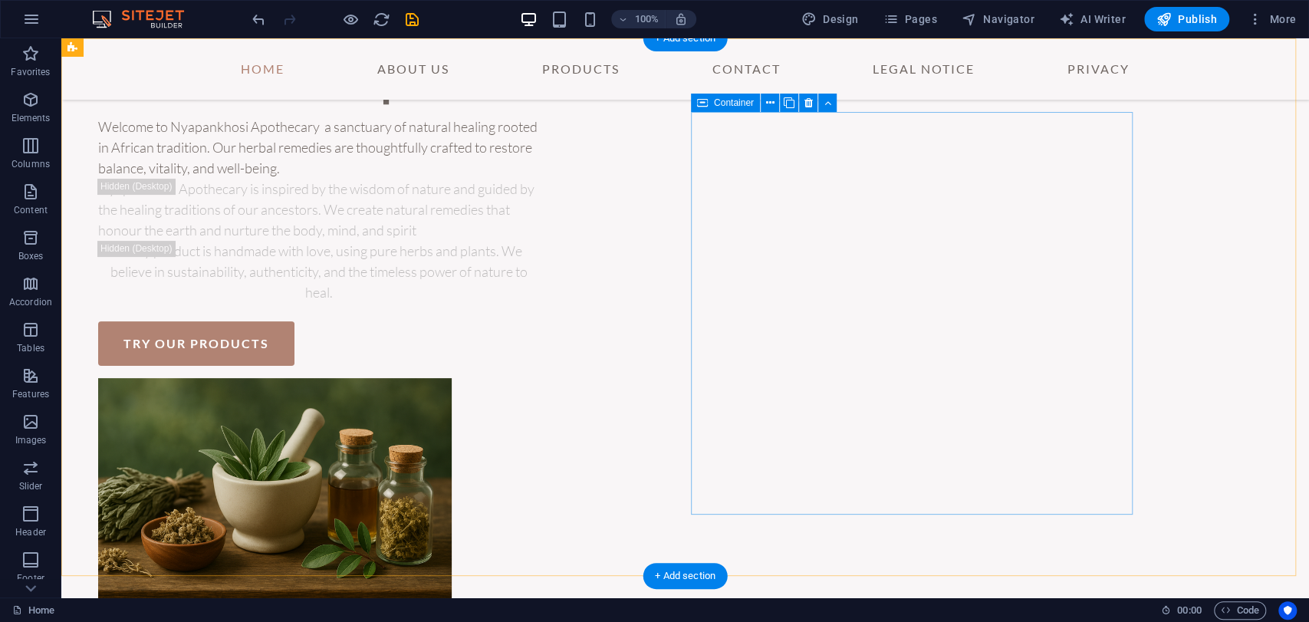
scroll to position [0, 0]
